Goal: Check status

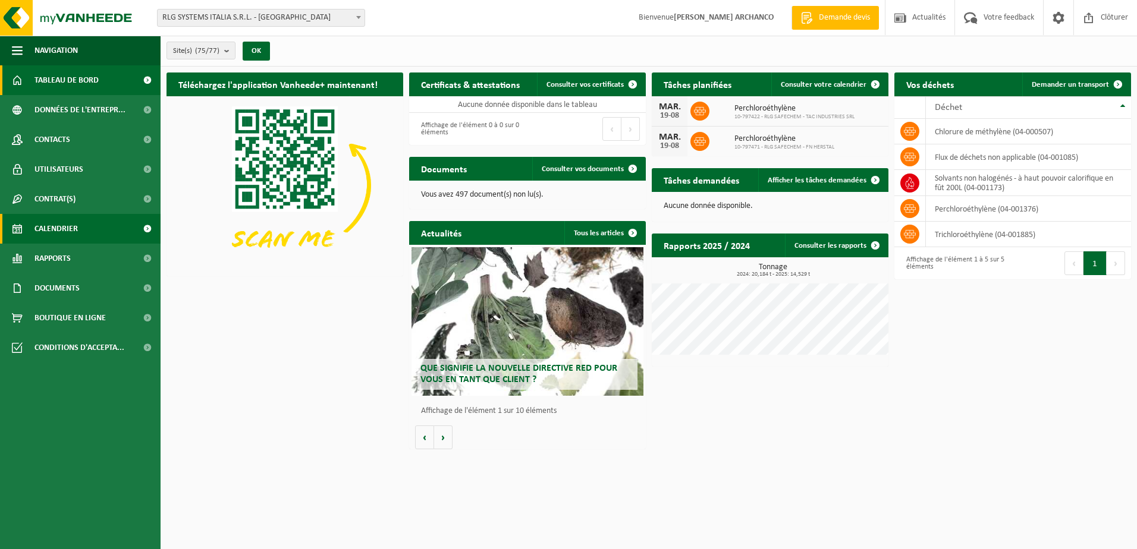
click at [71, 222] on span "Calendrier" at bounding box center [55, 229] width 43 height 30
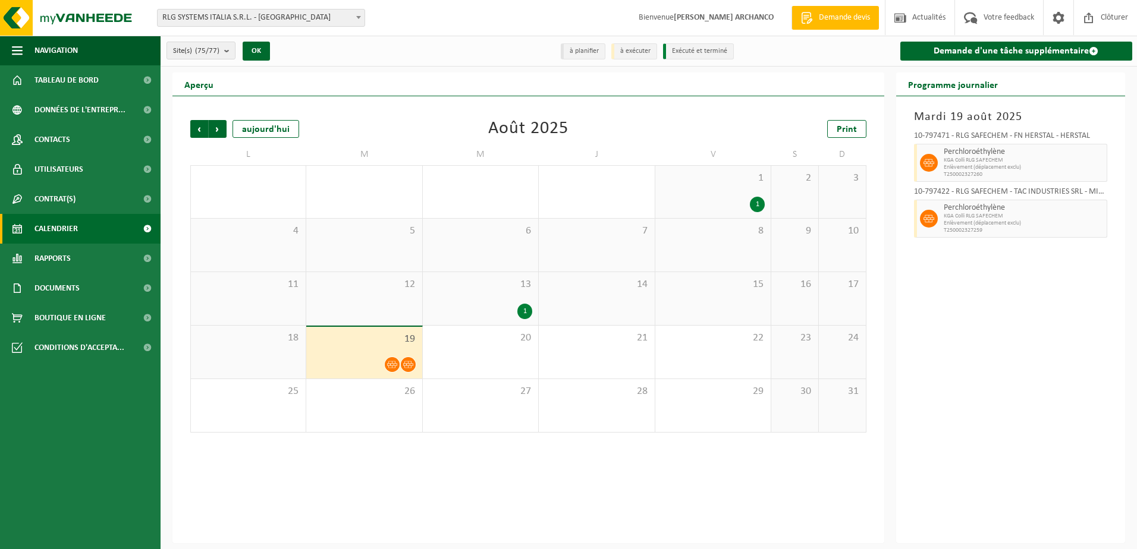
click at [386, 344] on span "19" at bounding box center [363, 339] width 103 height 13
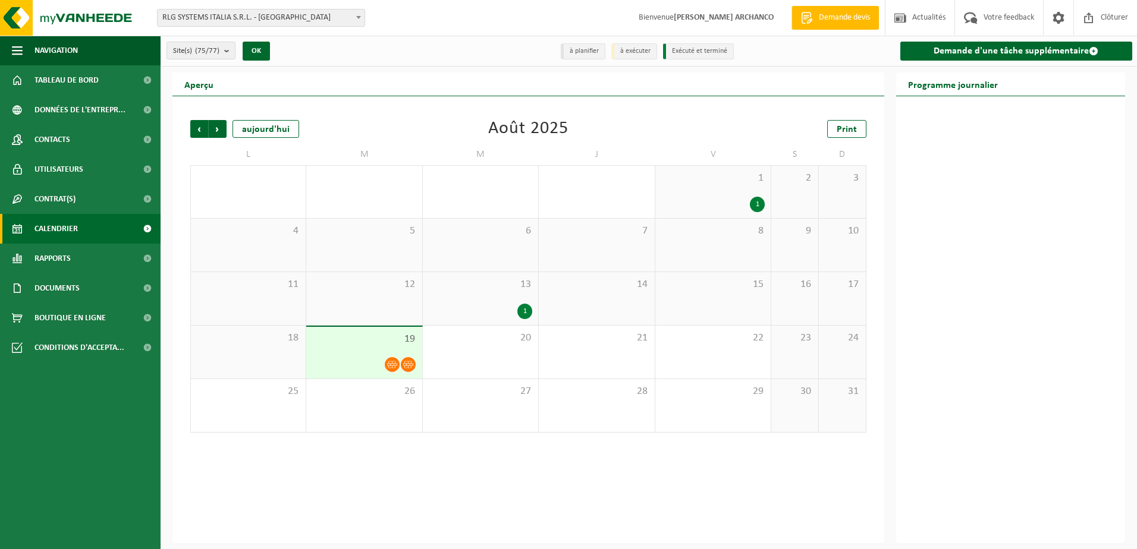
click at [380, 363] on div at bounding box center [363, 365] width 103 height 16
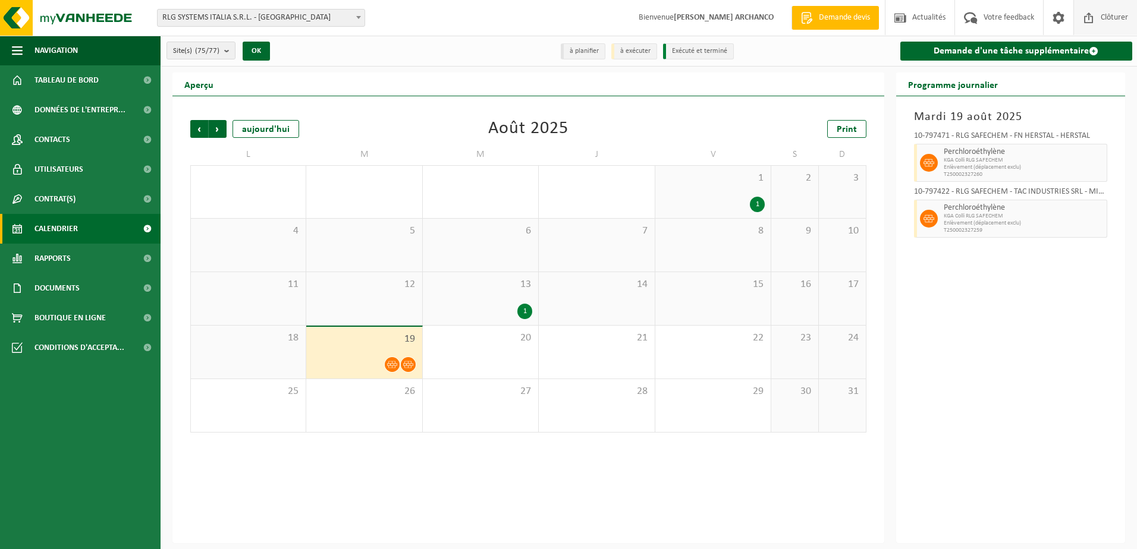
click at [1105, 12] on span "Clôturer" at bounding box center [1113, 17] width 33 height 35
